Goal: Task Accomplishment & Management: Manage account settings

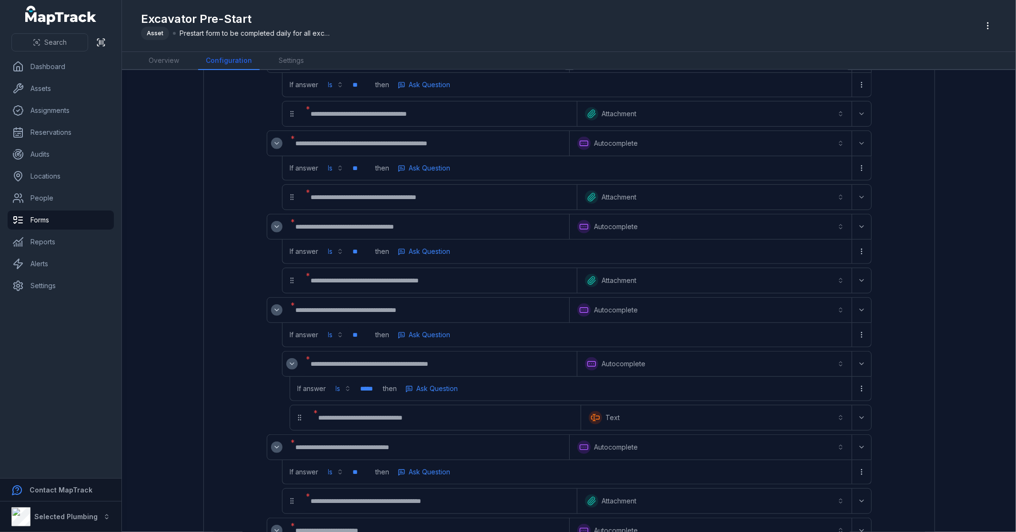
scroll to position [252, 0]
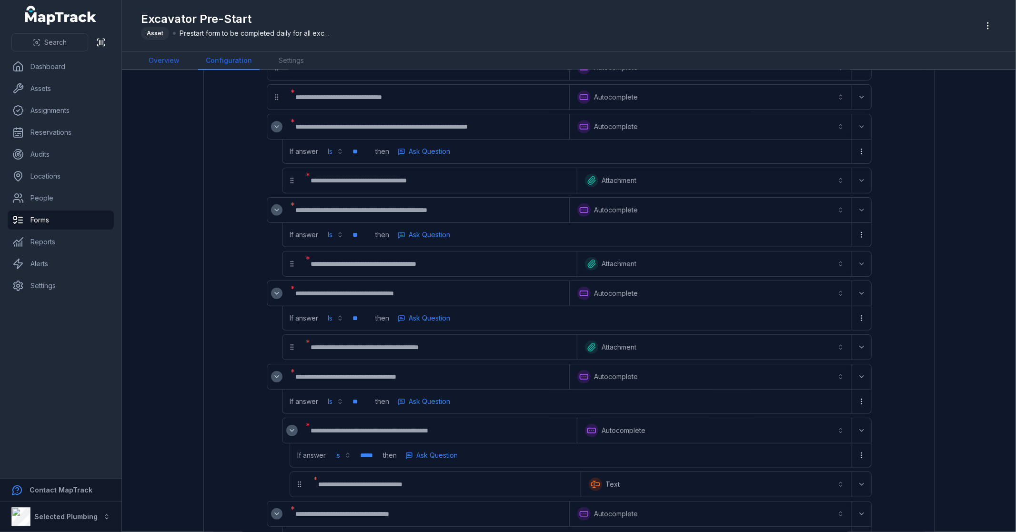
click at [164, 66] on link "Overview" at bounding box center [164, 61] width 46 height 18
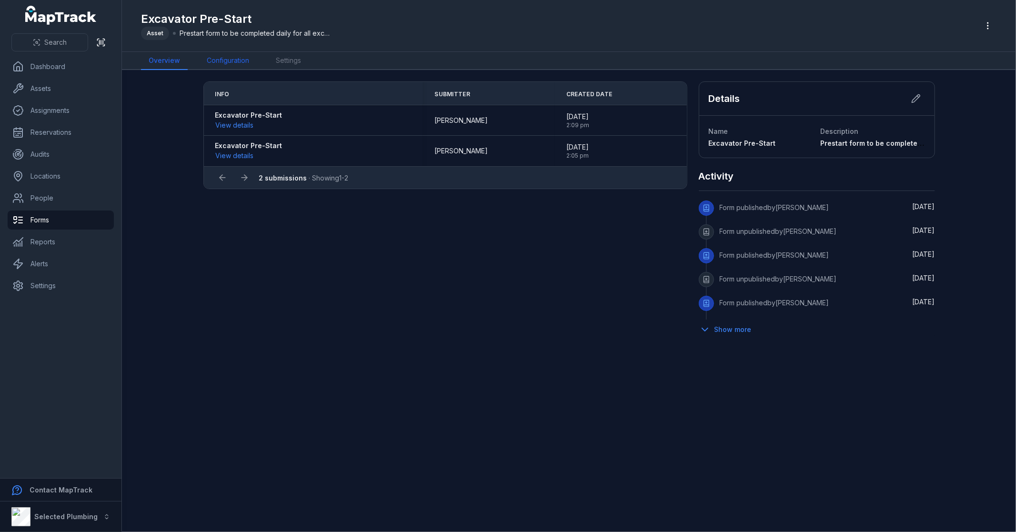
drag, startPoint x: 0, startPoint y: 0, endPoint x: 221, endPoint y: 65, distance: 230.8
click at [221, 65] on link "Configuration" at bounding box center [228, 61] width 58 height 18
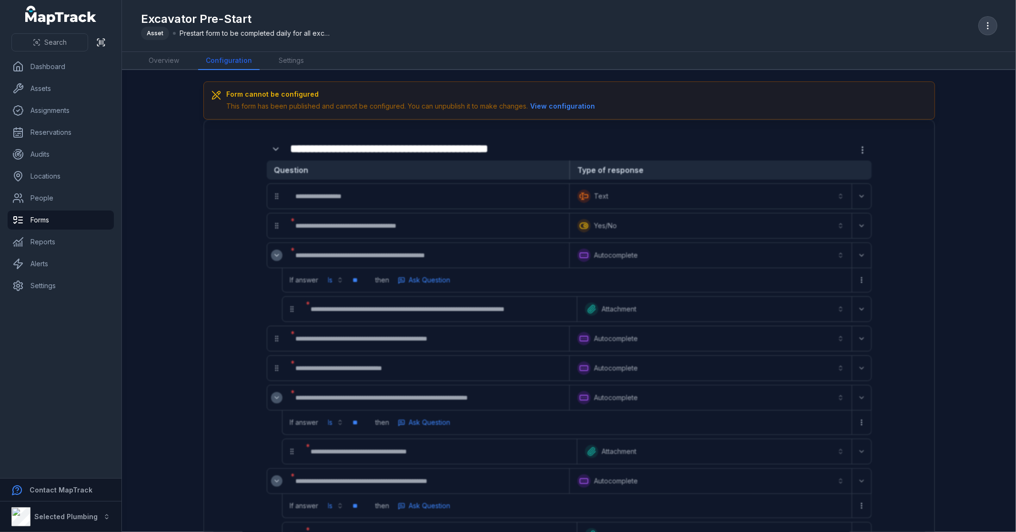
click at [995, 26] on button "button" at bounding box center [988, 26] width 18 height 18
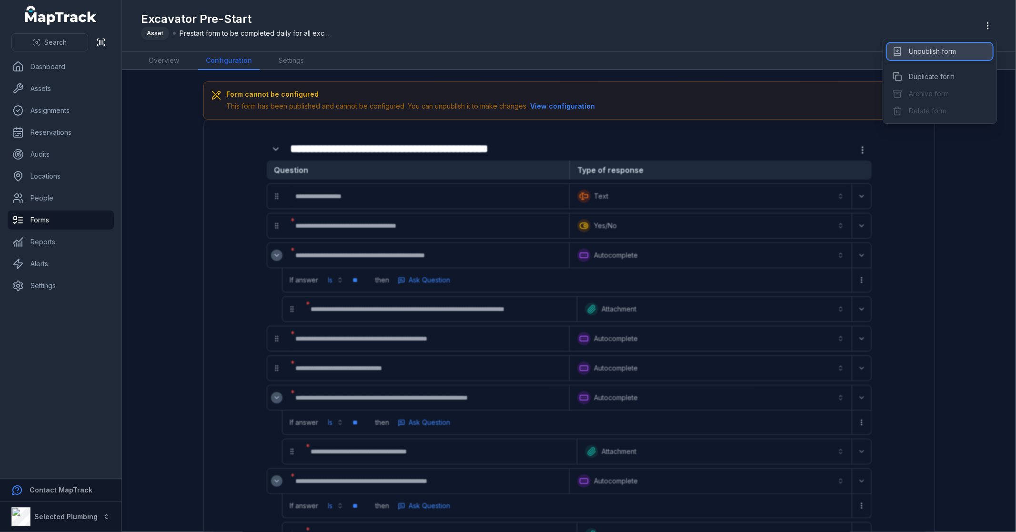
click at [935, 50] on div "Unpublish form" at bounding box center [940, 51] width 106 height 17
